Goal: Check status: Check status

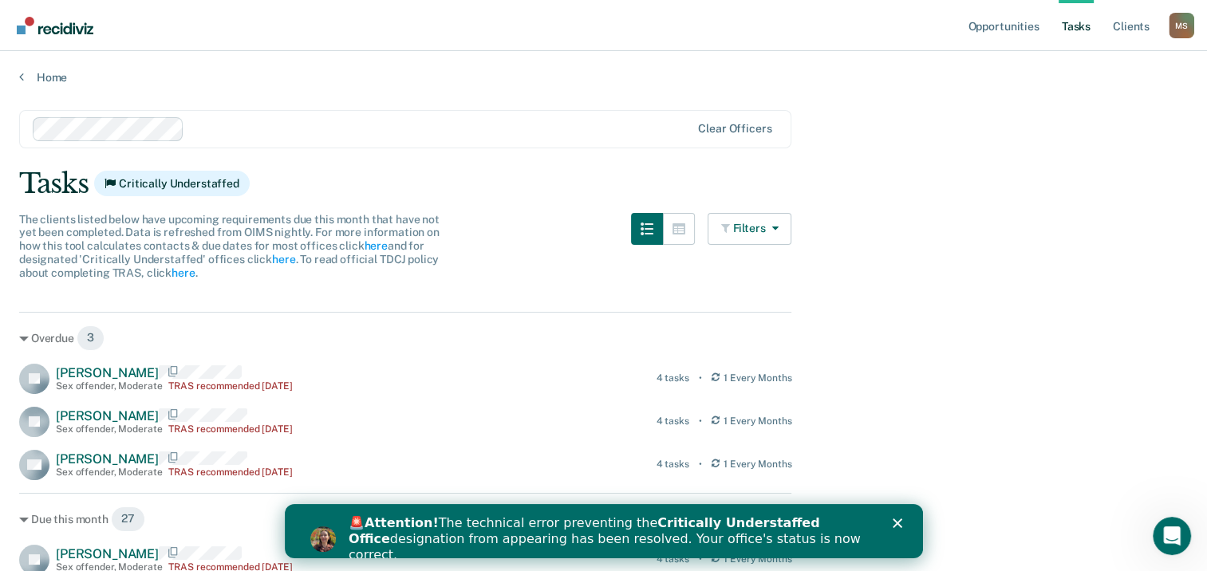
click at [898, 521] on polygon "Close" at bounding box center [897, 524] width 10 height 10
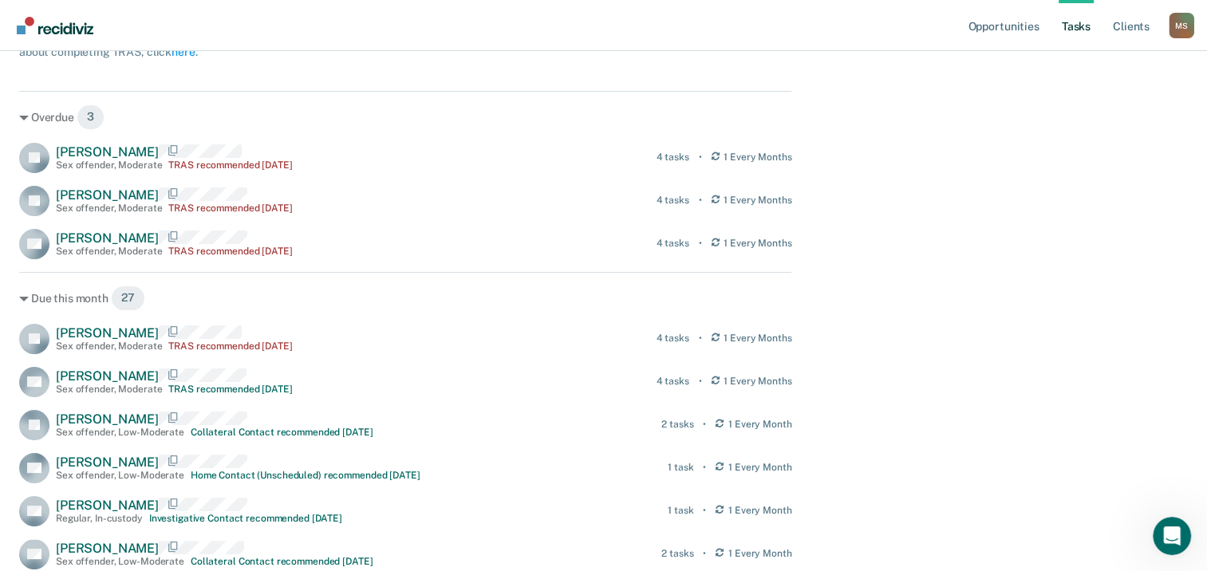
scroll to position [479, 0]
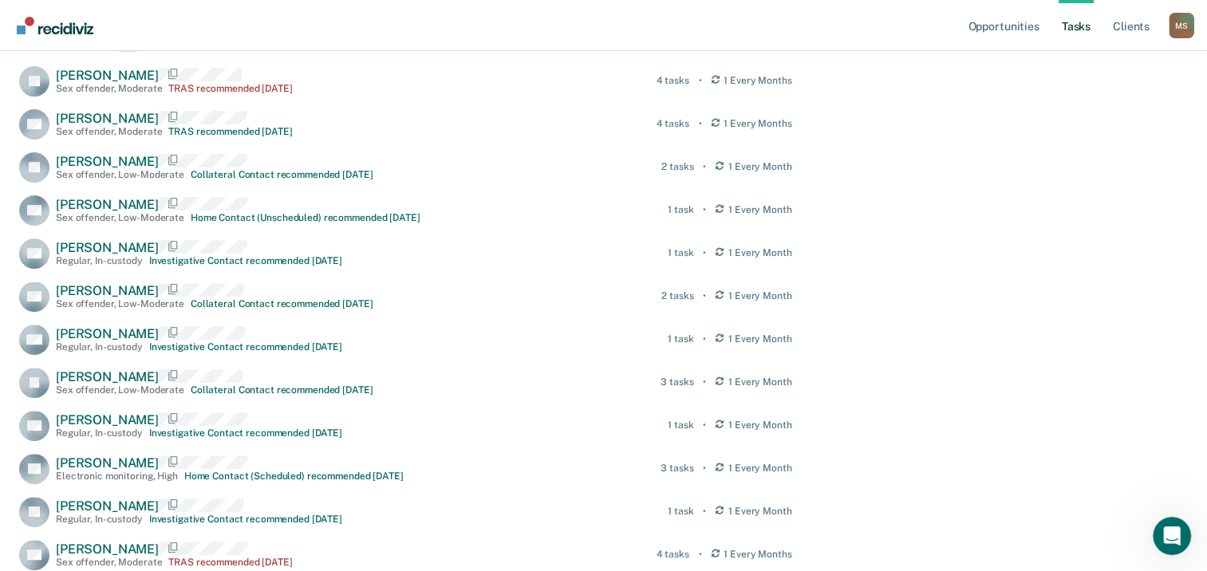
click at [1075, 19] on link "Tasks" at bounding box center [1076, 25] width 35 height 51
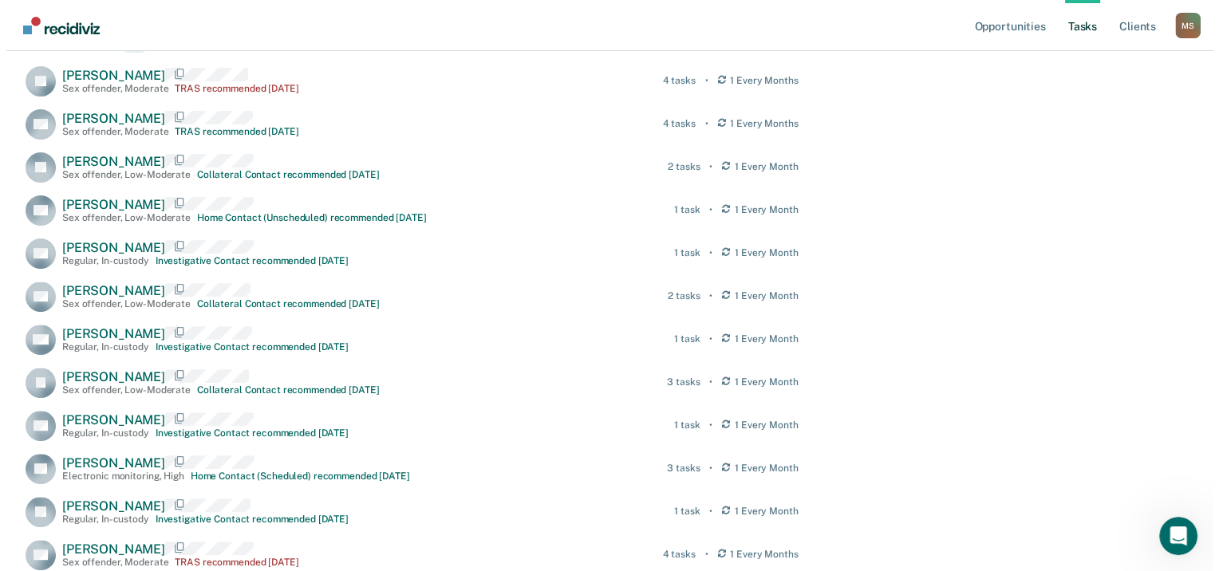
scroll to position [0, 0]
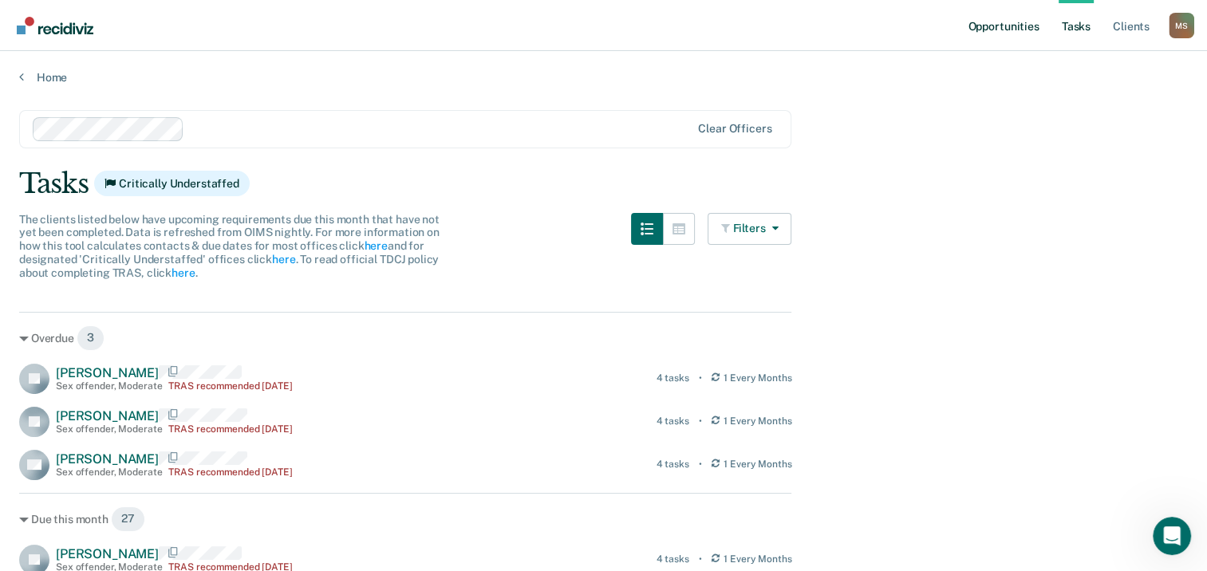
click at [1028, 28] on link "Opportunities" at bounding box center [1003, 25] width 77 height 51
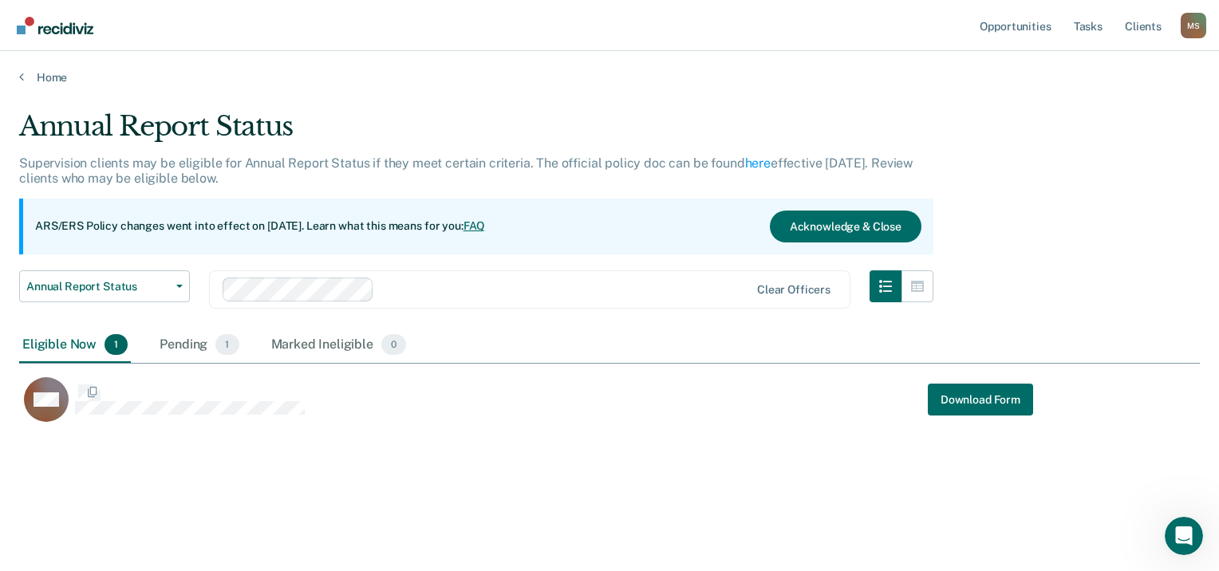
scroll to position [329, 1168]
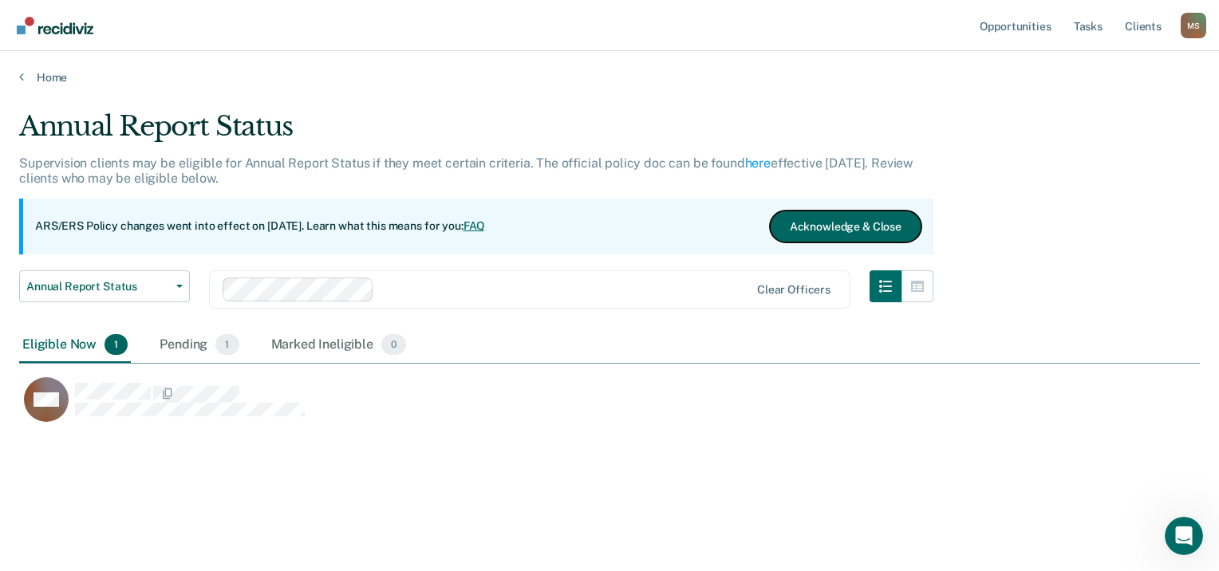
click at [824, 228] on button "Acknowledge & Close" at bounding box center [846, 227] width 152 height 32
